Goal: Book appointment/travel/reservation

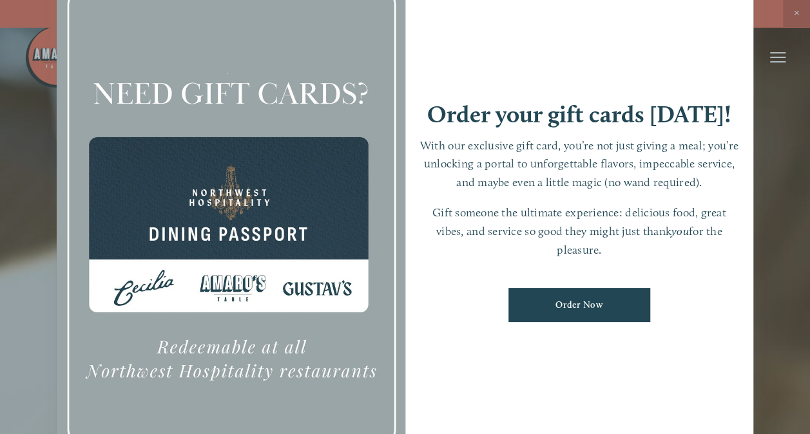
click at [770, 97] on div at bounding box center [405, 217] width 810 height 434
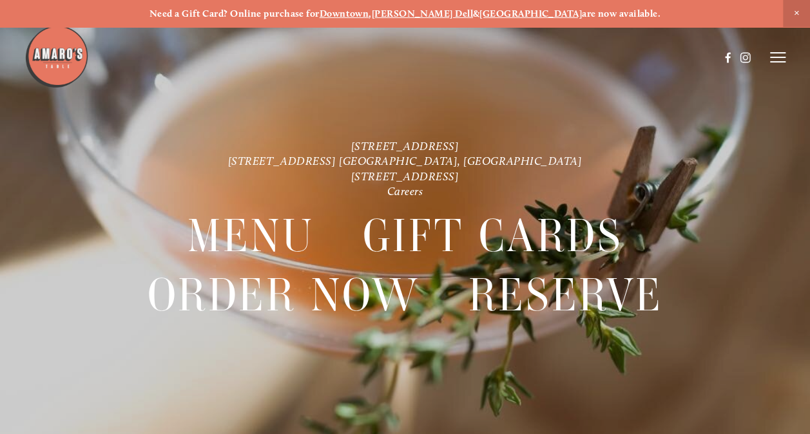
click at [774, 53] on line at bounding box center [777, 53] width 15 height 0
click at [633, 59] on span "Visit" at bounding box center [636, 57] width 19 height 11
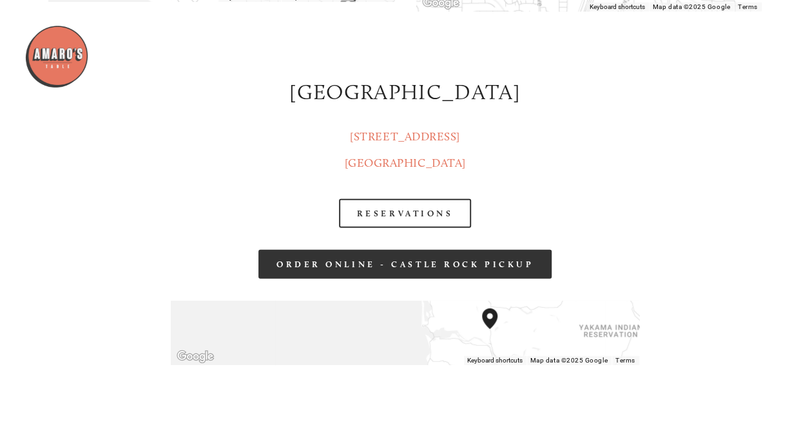
scroll to position [1748, 0]
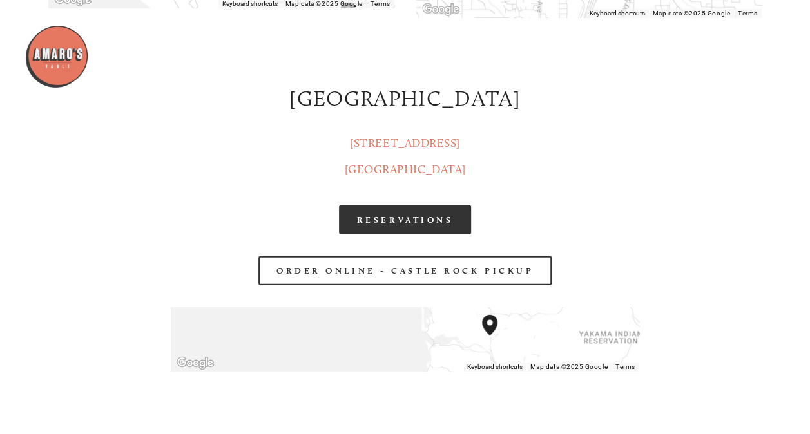
click at [425, 209] on link "RESERVATIONS" at bounding box center [405, 220] width 133 height 29
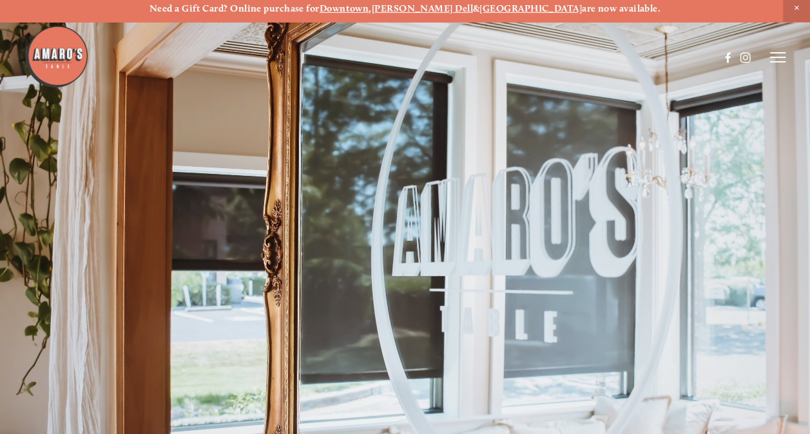
scroll to position [5, 0]
